Goal: Transaction & Acquisition: Purchase product/service

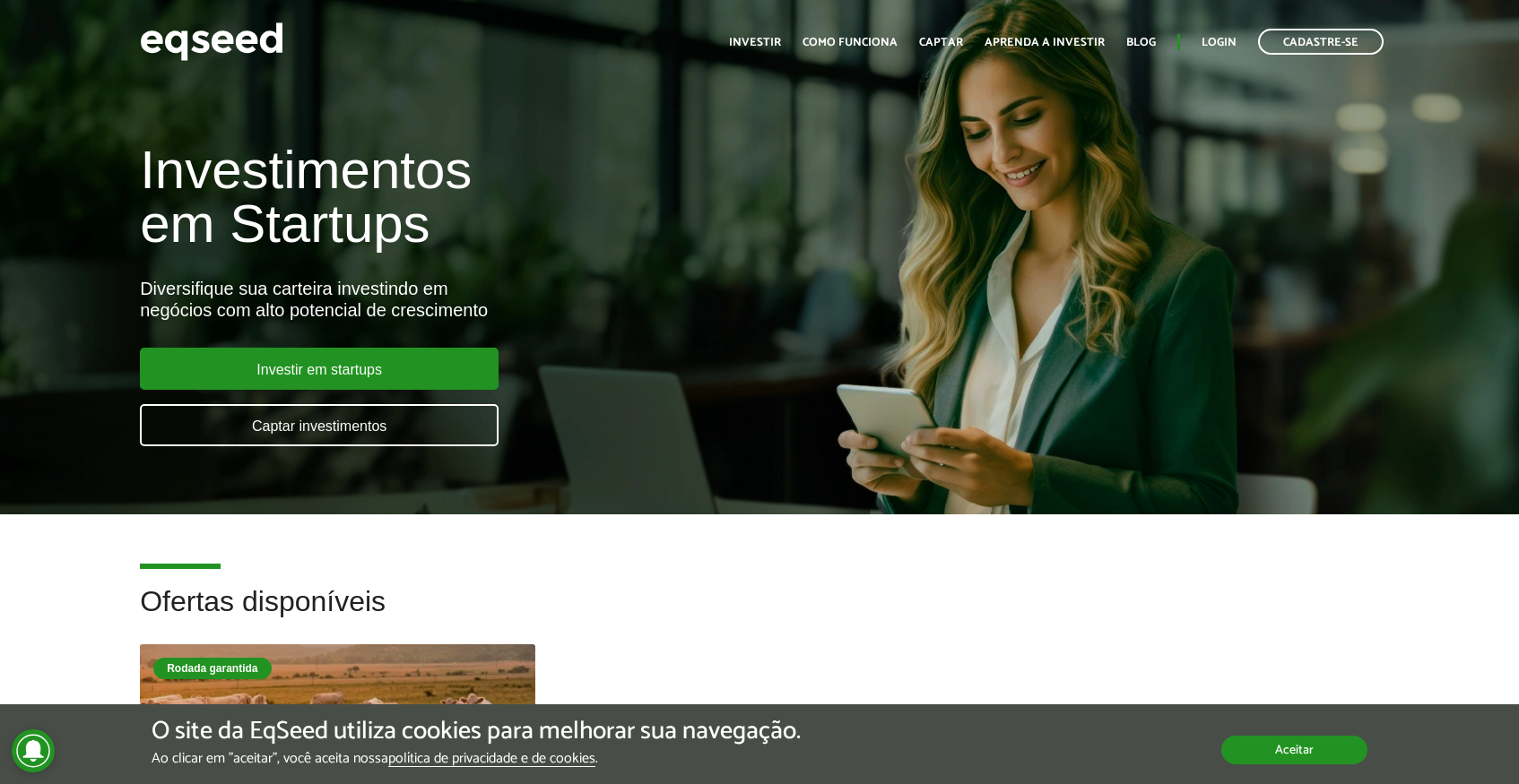
click at [1272, 758] on button "Aceitar" at bounding box center [1295, 750] width 146 height 29
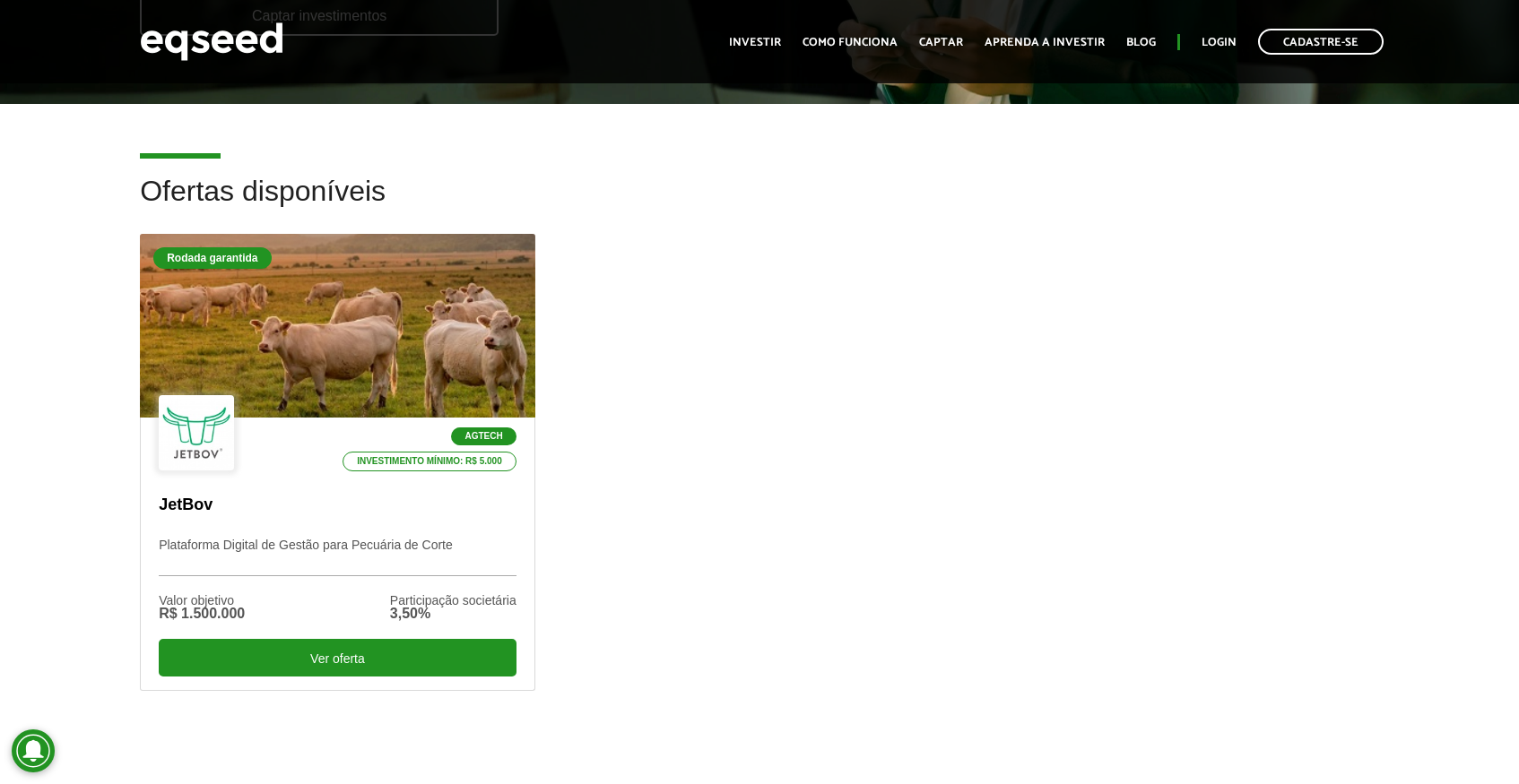
scroll to position [414, 0]
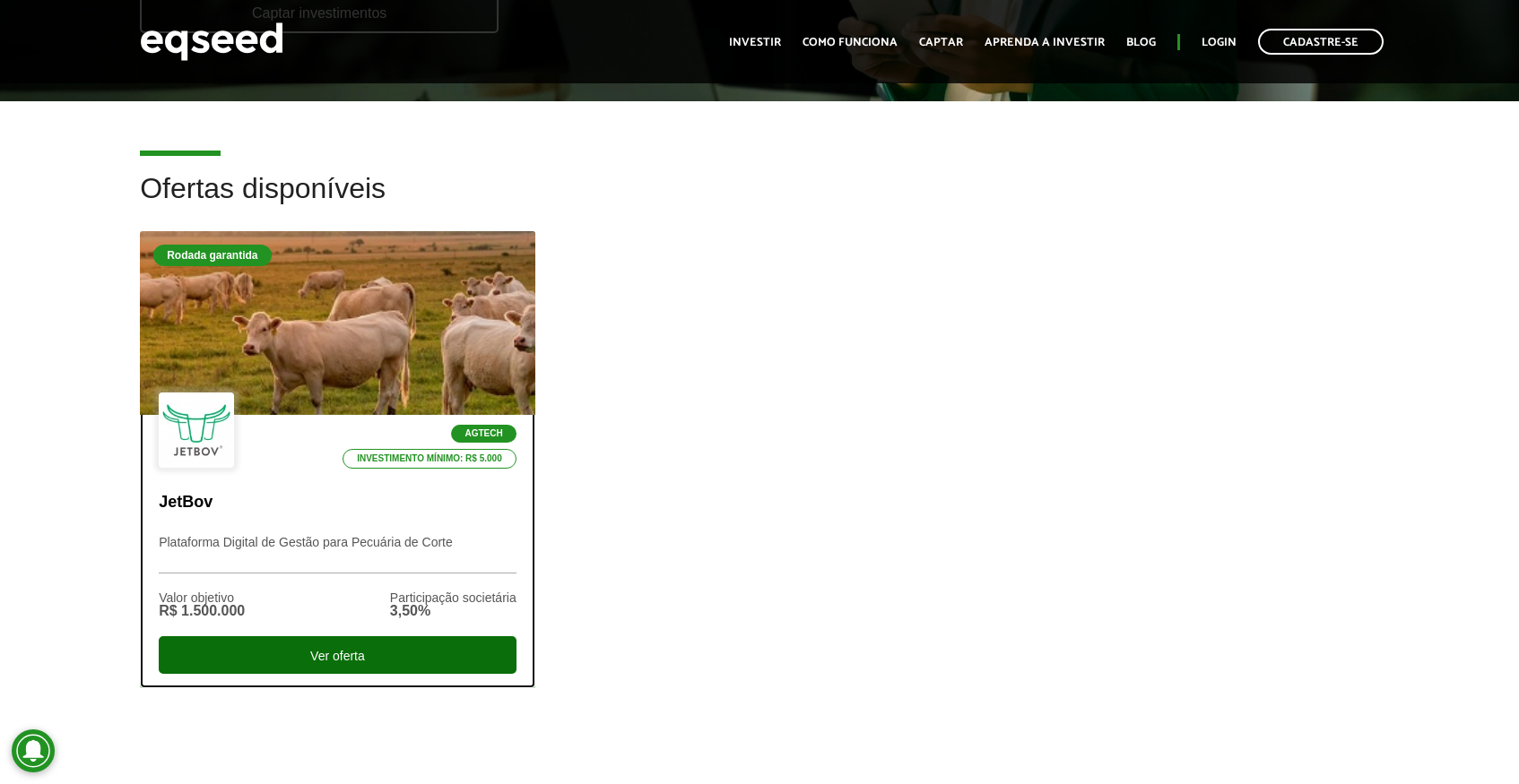
click at [361, 648] on div "Ver oferta" at bounding box center [337, 656] width 357 height 38
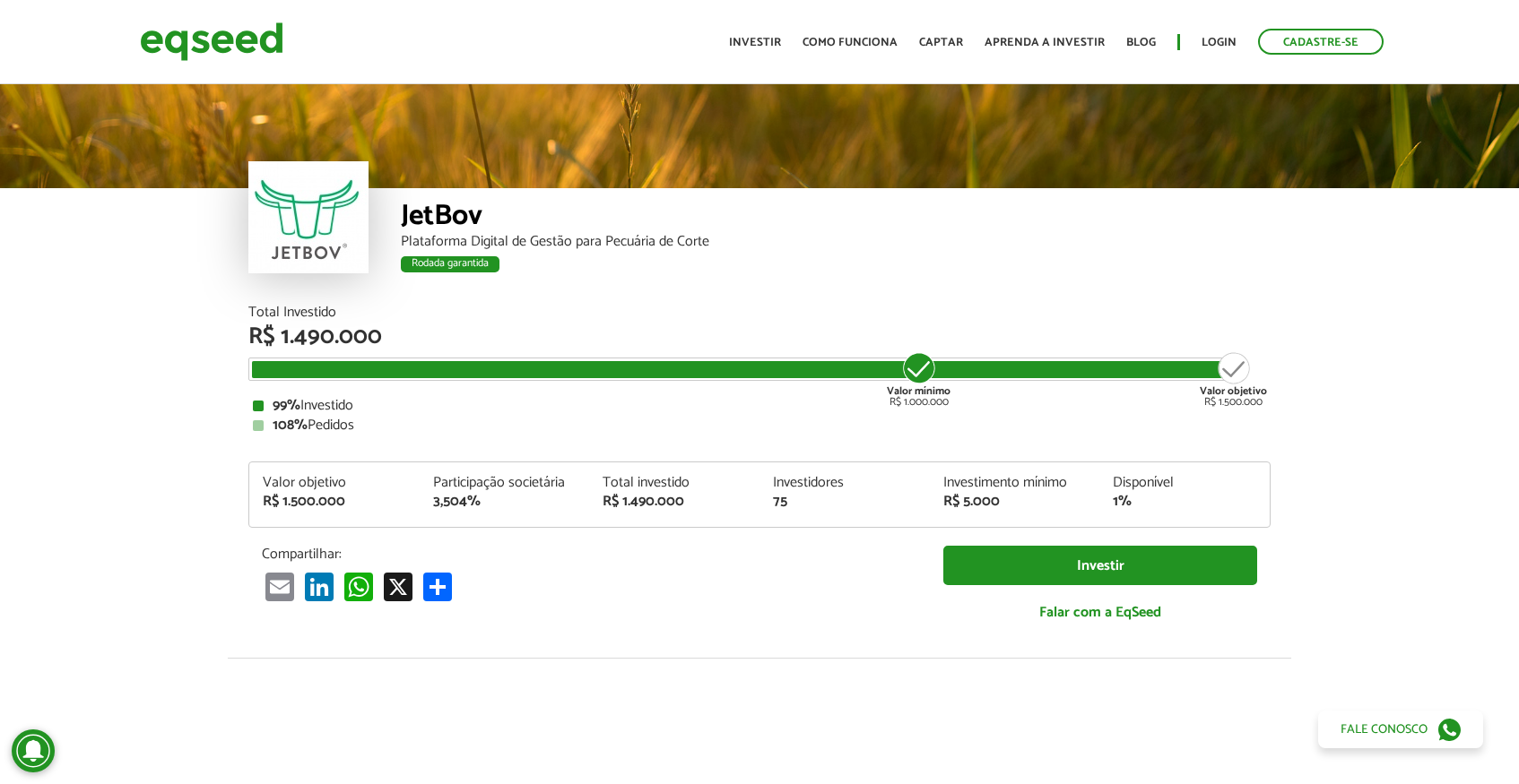
scroll to position [2154, 0]
